Goal: Task Accomplishment & Management: Manage account settings

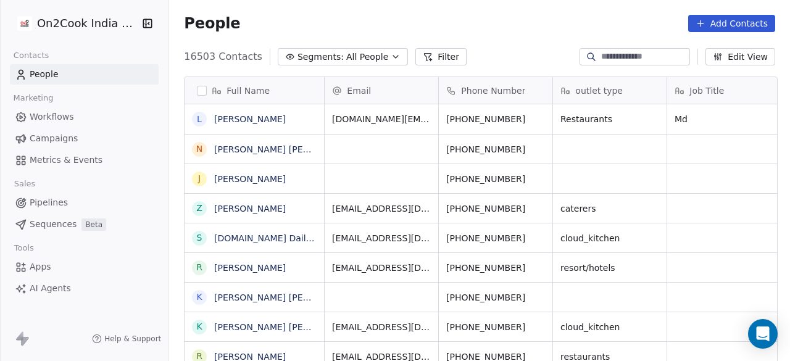
scroll to position [10, 10]
click at [374, 62] on button "Segments: All People" at bounding box center [343, 56] width 130 height 17
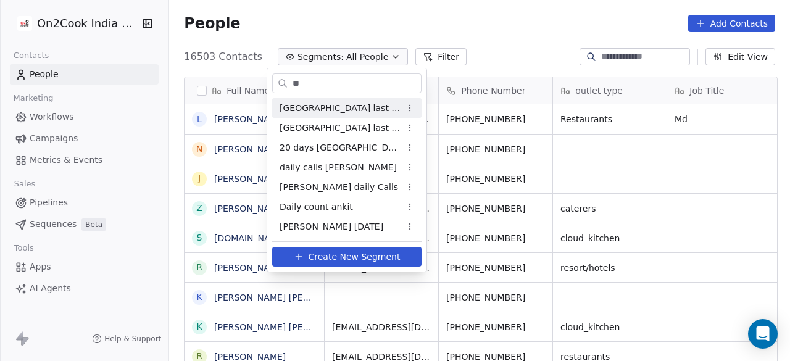
type input "*"
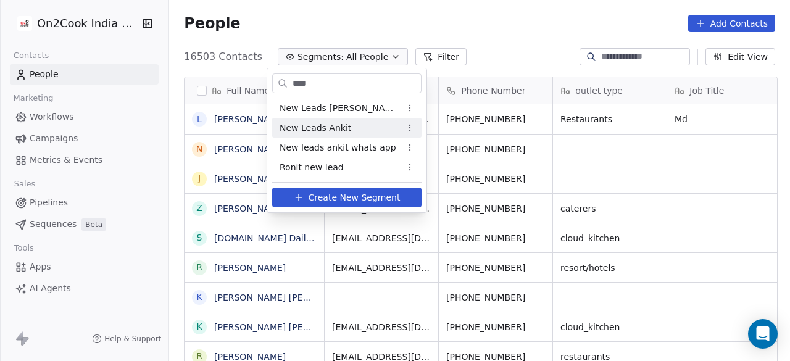
type input "***"
click at [329, 130] on span "New Leads Ankit" at bounding box center [315, 128] width 72 height 13
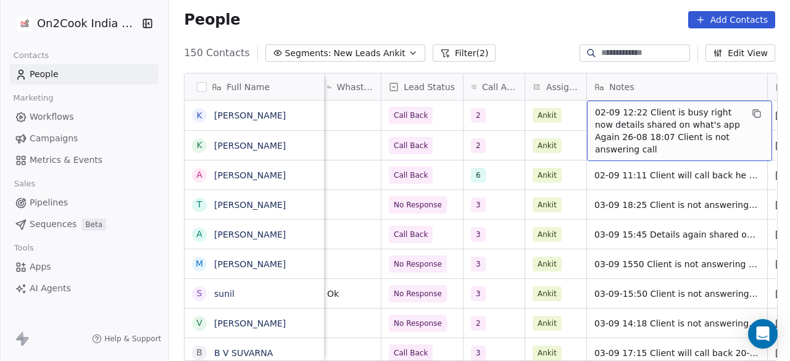
scroll to position [0, 696]
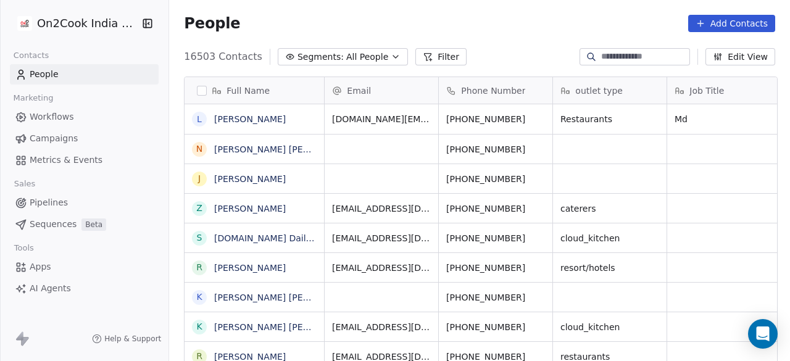
scroll to position [308, 613]
click at [313, 56] on span "Segments:" at bounding box center [320, 57] width 46 height 13
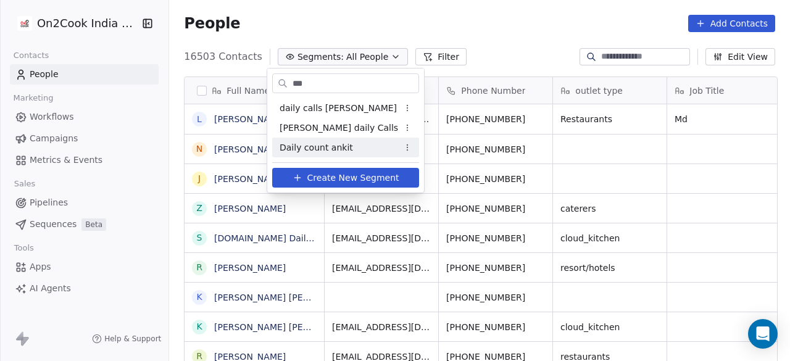
type input "***"
click at [312, 149] on span "Daily count ankit" at bounding box center [315, 147] width 73 height 13
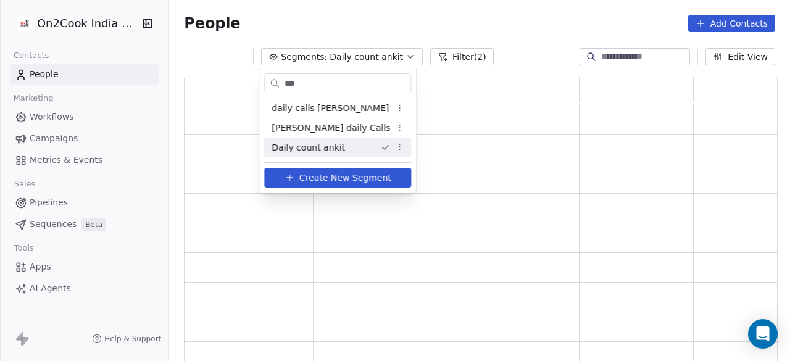
scroll to position [278, 584]
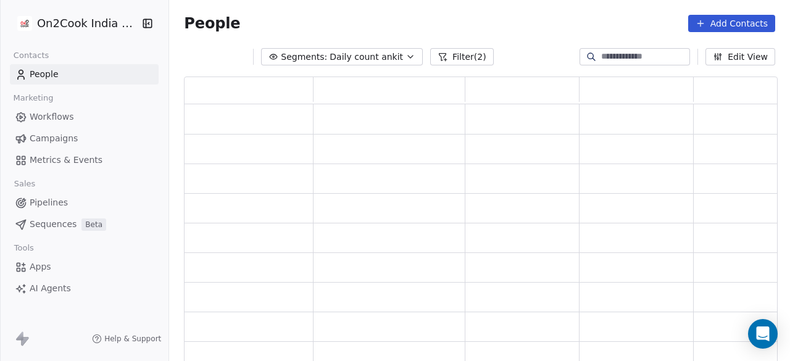
click at [525, 23] on div "People Add Contacts" at bounding box center [479, 23] width 591 height 17
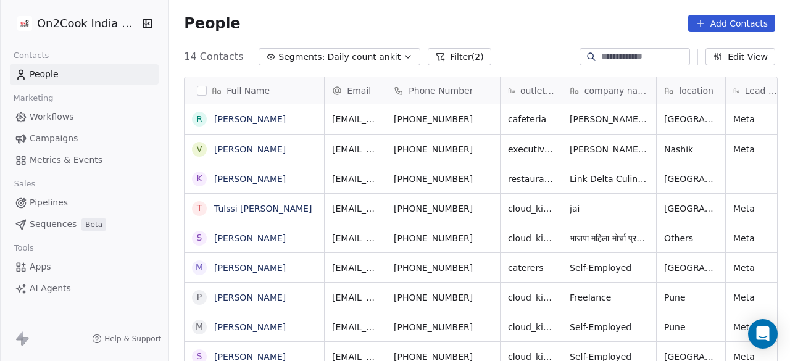
scroll to position [308, 613]
click at [445, 52] on button "Filter (2)" at bounding box center [460, 56] width 64 height 17
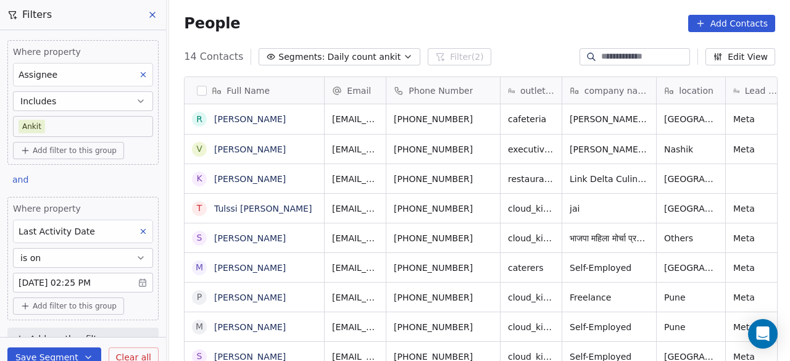
click at [77, 276] on body "On2Cook India Pvt. Ltd. Contacts People Marketing Workflows Campaigns Metrics &…" at bounding box center [395, 180] width 790 height 361
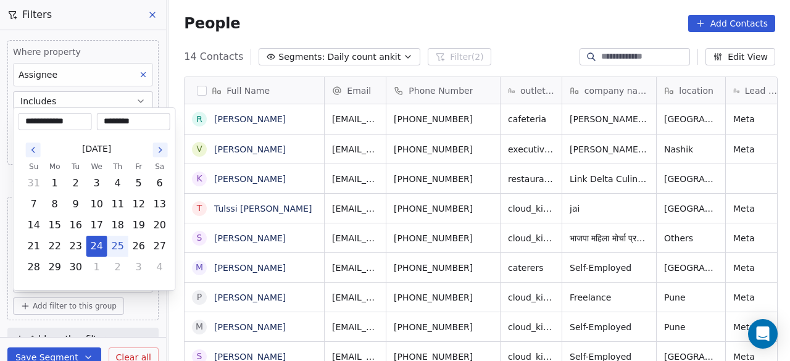
click at [123, 244] on button "25" at bounding box center [118, 246] width 20 height 20
type input "**********"
click at [141, 297] on html "On2Cook India Pvt. Ltd. Contacts People Marketing Workflows Campaigns Metrics &…" at bounding box center [395, 180] width 790 height 361
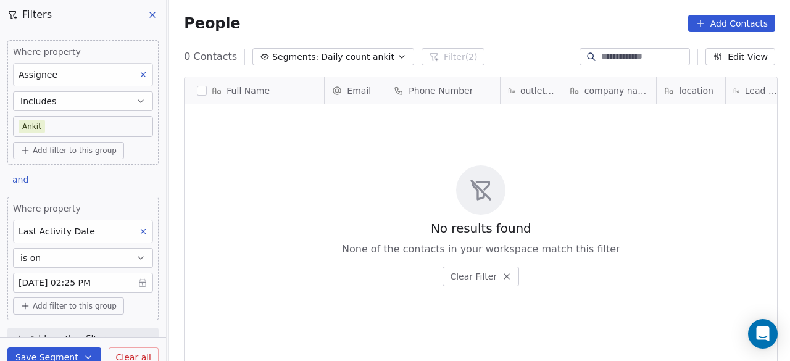
click at [40, 352] on button "Save Segment" at bounding box center [54, 357] width 94 height 20
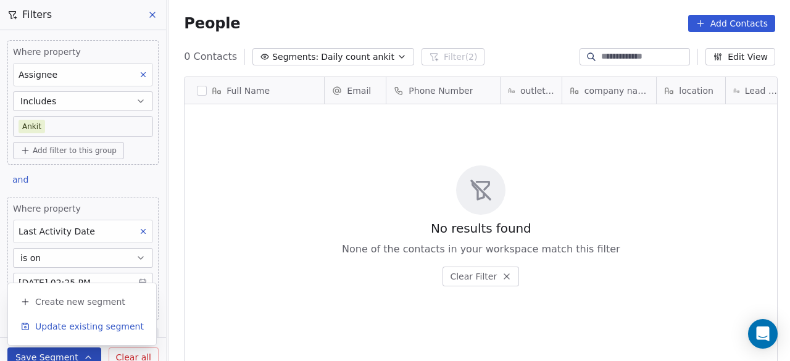
click at [57, 330] on span "Update existing segment" at bounding box center [89, 326] width 109 height 12
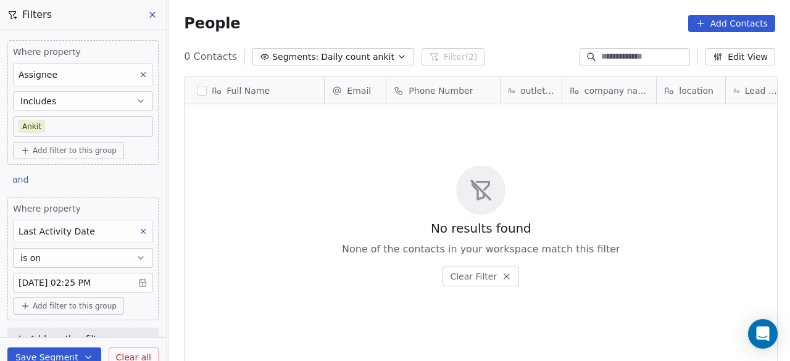
scroll to position [6, 0]
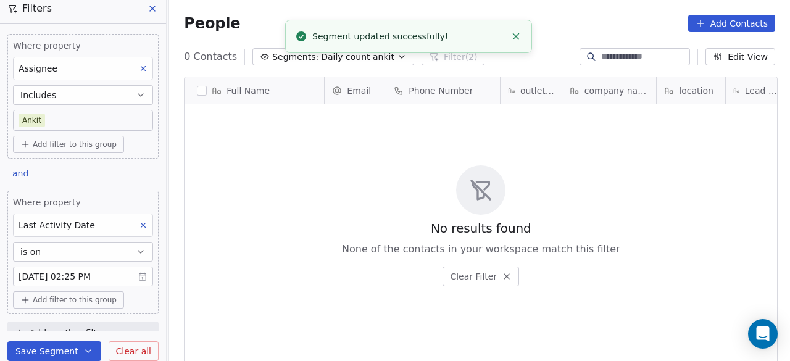
click at [307, 138] on div "No results found None of the contacts in your workspace match this filter Clear…" at bounding box center [480, 226] width 592 height 238
